Goal: Transaction & Acquisition: Purchase product/service

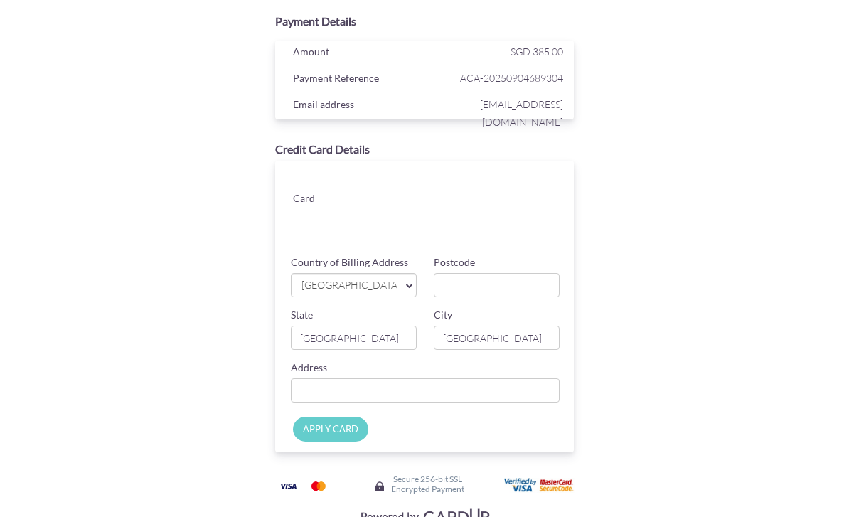
scroll to position [26, 0]
click at [668, 182] on div "Payment Details Amount SGD 385.00 Payment Reference ACA-20250904689304 Email ad…" at bounding box center [424, 269] width 575 height 523
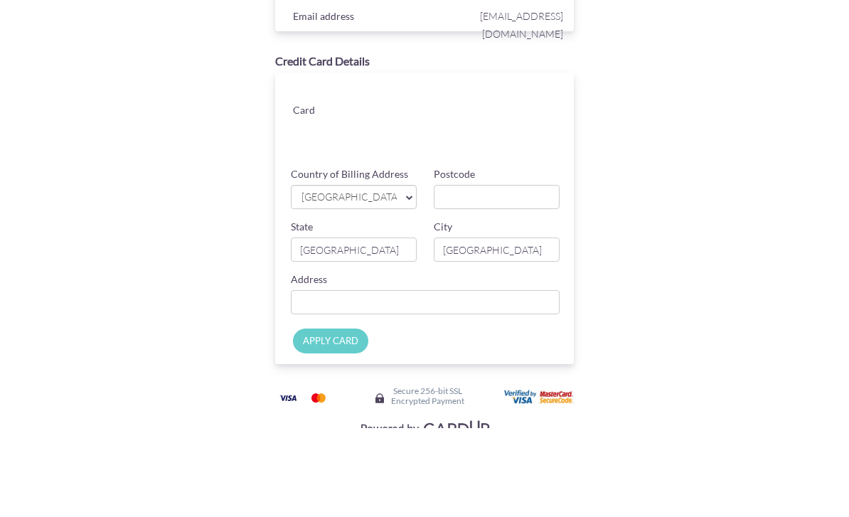
click at [657, 175] on div "Payment Details Amount SGD 385.00 Payment Reference ACA-20250904689304 Email ad…" at bounding box center [424, 269] width 575 height 523
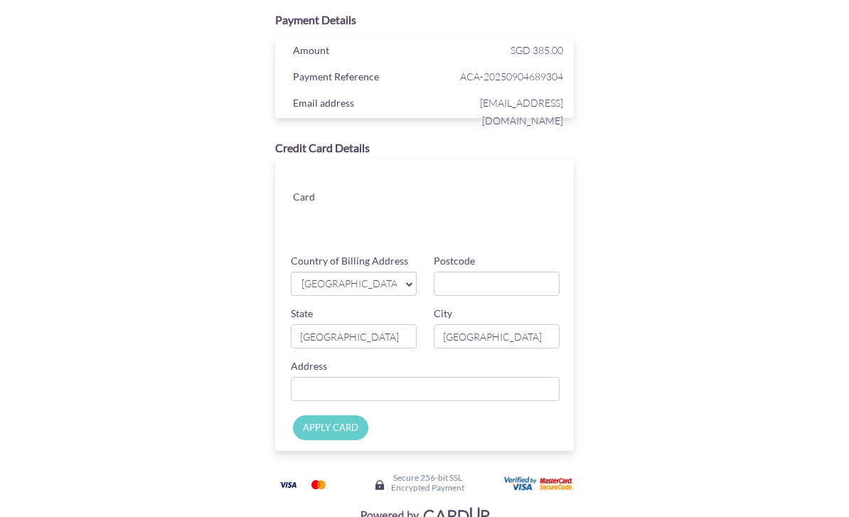
click at [403, 283] on link "[GEOGRAPHIC_DATA]" at bounding box center [354, 284] width 126 height 24
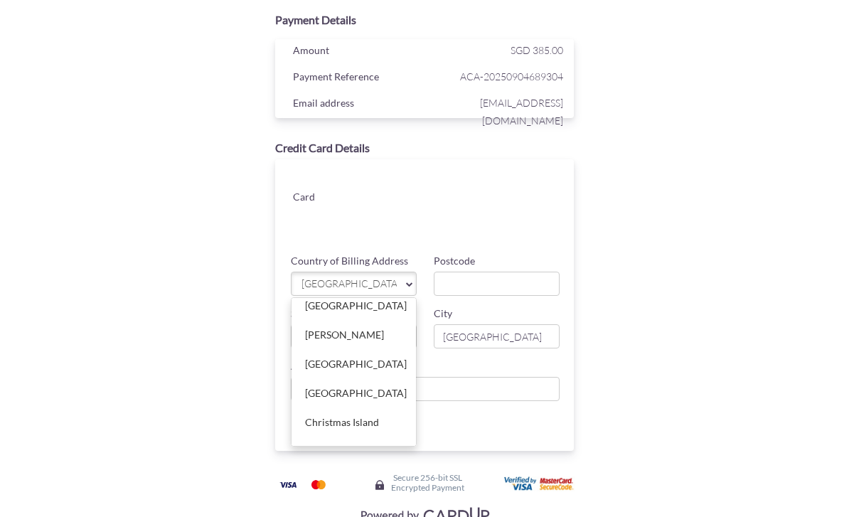
scroll to position [1266, 1]
click at [341, 395] on link "[GEOGRAPHIC_DATA]" at bounding box center [352, 392] width 124 height 28
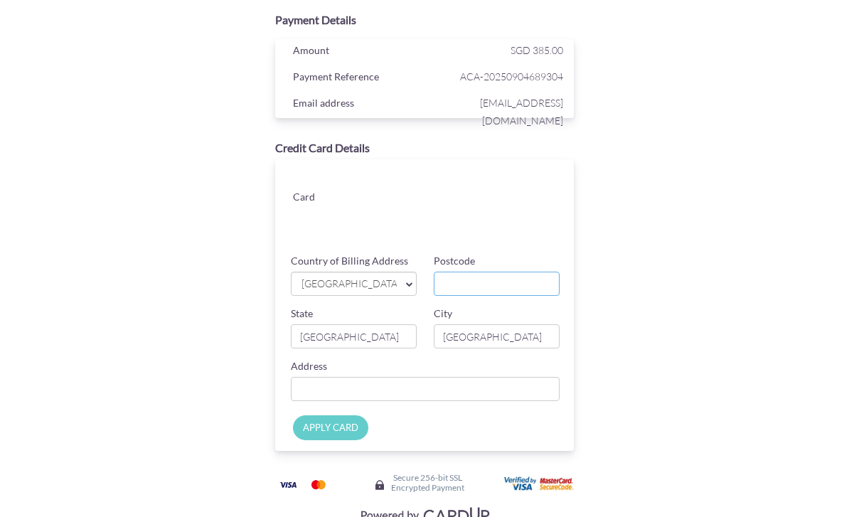
click at [497, 287] on input "Postcode" at bounding box center [497, 284] width 126 height 24
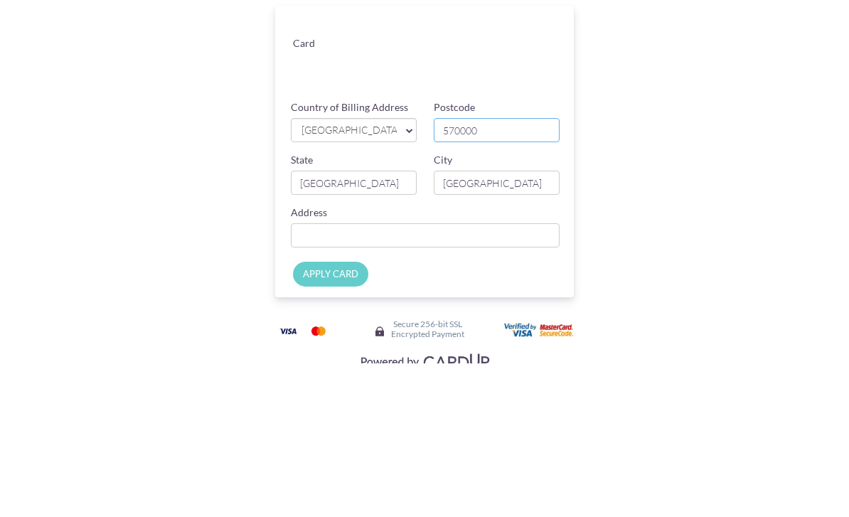
type input "570000"
click at [369, 324] on input "[GEOGRAPHIC_DATA]" at bounding box center [354, 336] width 126 height 24
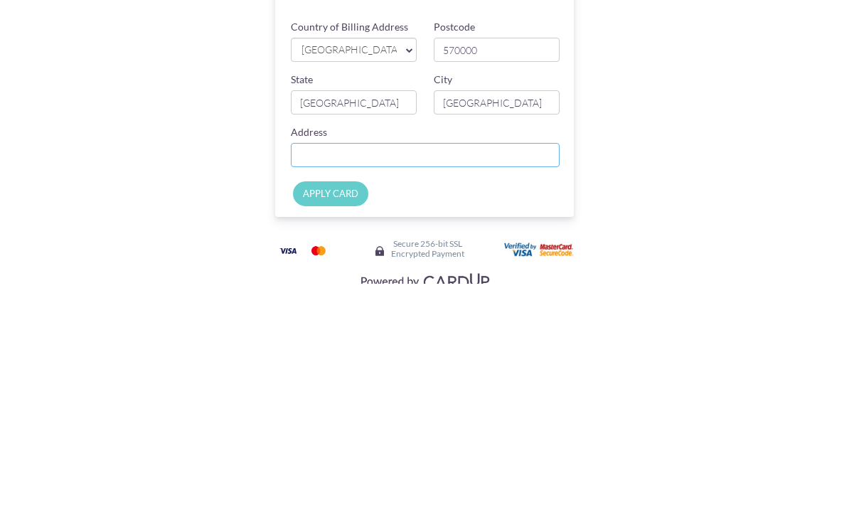
click at [338, 377] on input "Country of Billing Address" at bounding box center [425, 389] width 268 height 24
type input "B"
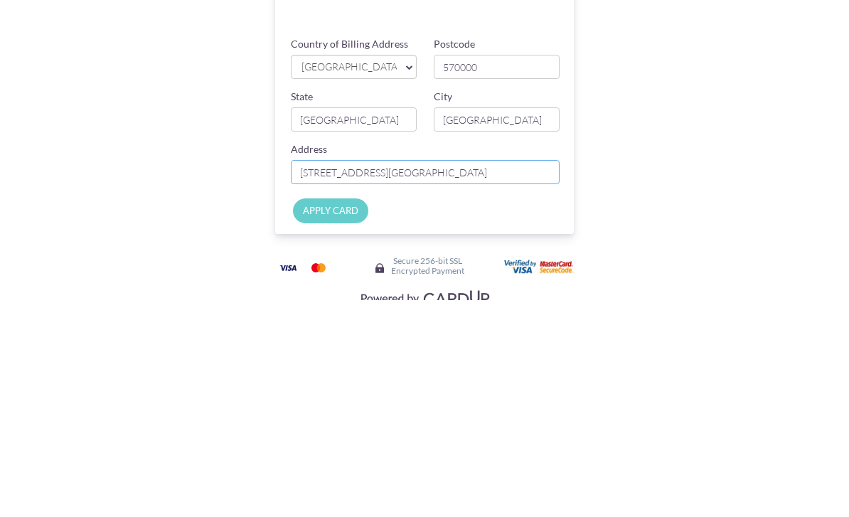
type input "[STREET_ADDRESS][GEOGRAPHIC_DATA]"
click at [333, 415] on input "APPLY CARD" at bounding box center [330, 427] width 75 height 25
type input "Applying..."
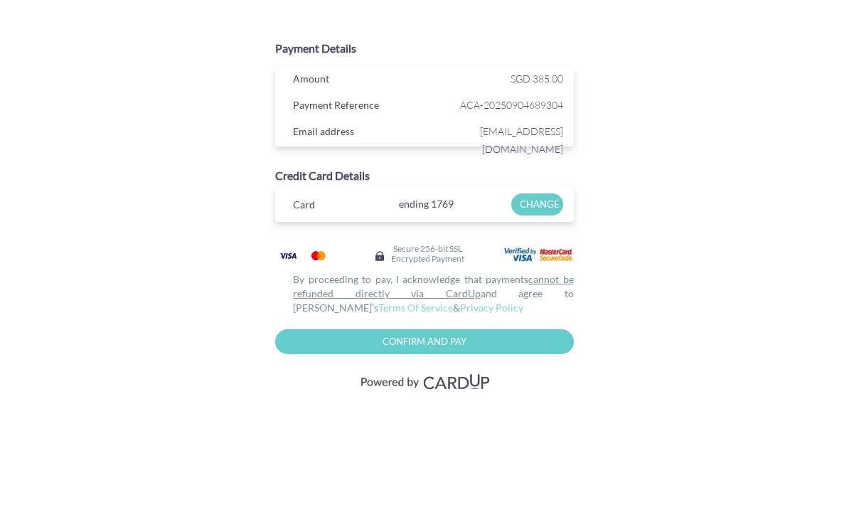
scroll to position [0, 0]
click at [467, 347] on input "Confirm and Pay" at bounding box center [424, 341] width 298 height 25
type input "Please wait..."
